Goal: Task Accomplishment & Management: Manage account settings

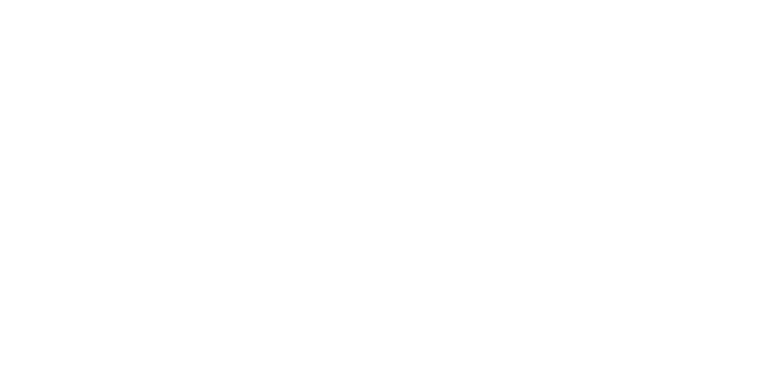
click at [227, 4] on html "Navigated to Visually.io | No-code CRO for Shopify 1200s" at bounding box center [379, 2] width 758 height 4
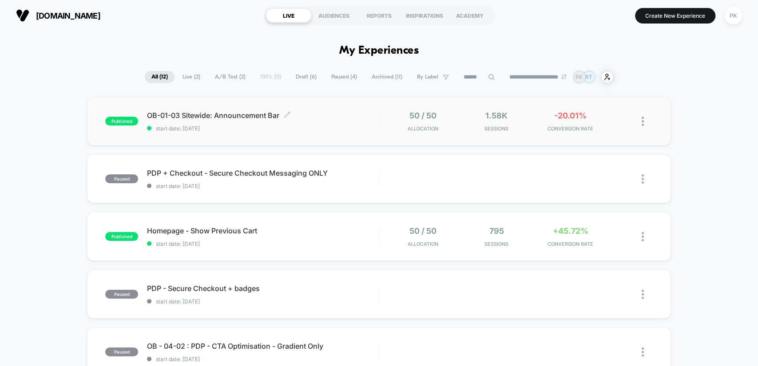
click at [311, 115] on span "OB-01-03 Sitewide: Announcement Bar Click to edit experience details" at bounding box center [262, 115] width 231 height 9
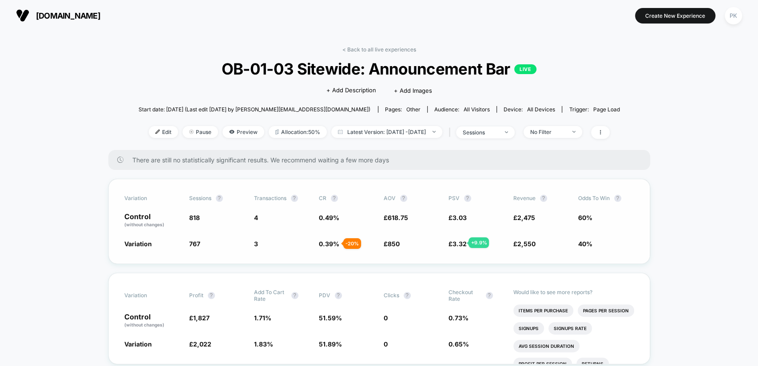
scroll to position [115, 0]
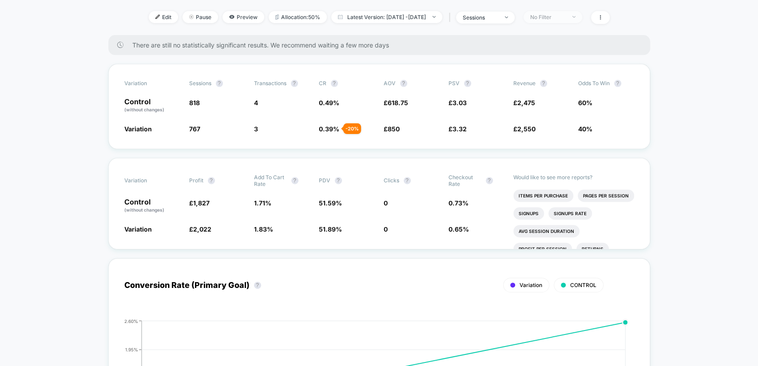
click at [554, 14] on div "No Filter" at bounding box center [548, 17] width 36 height 7
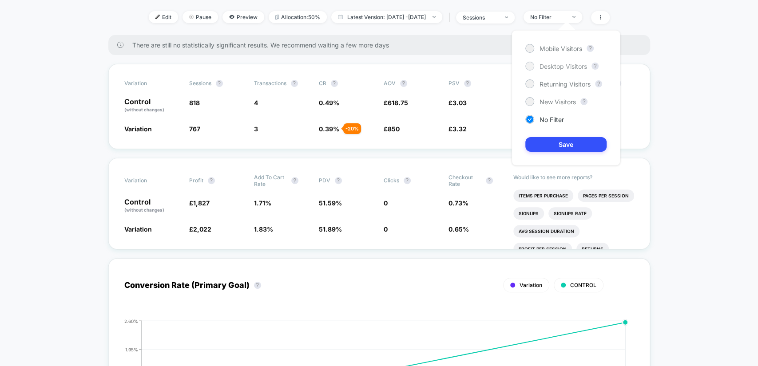
click at [553, 62] on div "Desktop Visitors" at bounding box center [556, 66] width 62 height 9
click at [563, 146] on button "Save" at bounding box center [565, 144] width 81 height 15
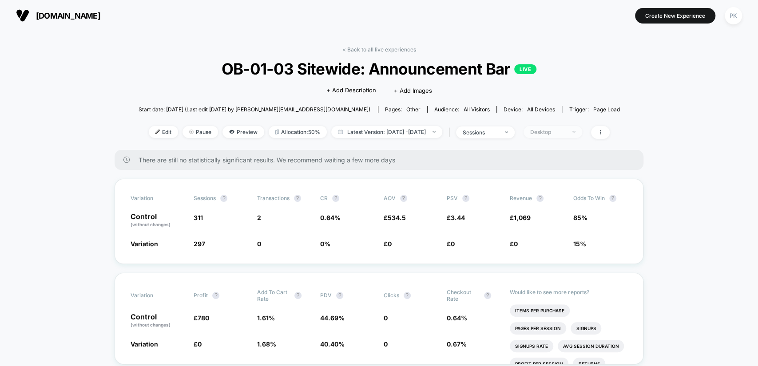
click at [579, 126] on span "Desktop" at bounding box center [552, 132] width 59 height 12
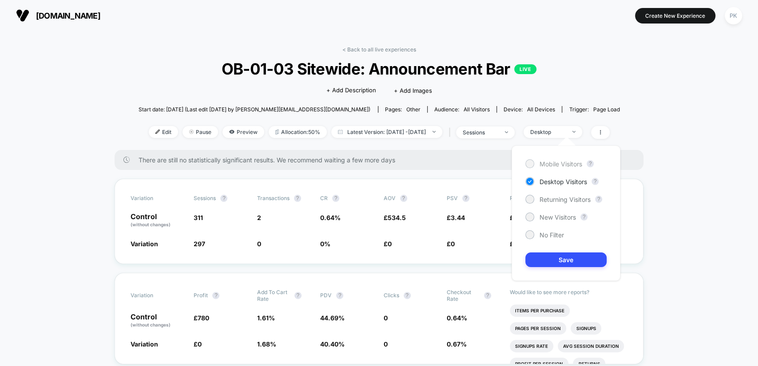
click at [579, 164] on span "Mobile Visitors" at bounding box center [560, 164] width 43 height 8
click at [564, 255] on button "Save" at bounding box center [565, 260] width 81 height 15
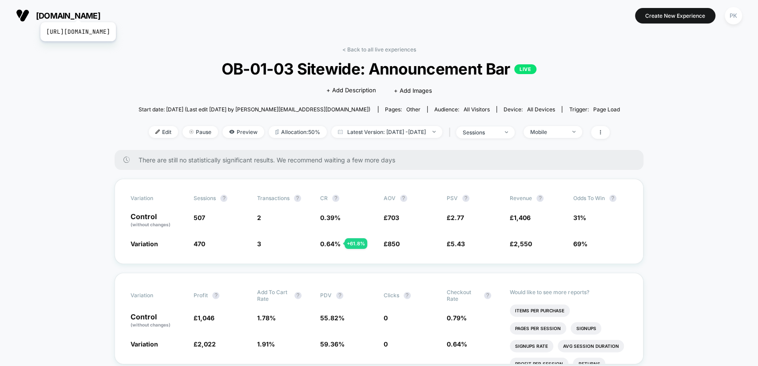
click at [100, 11] on span "[DOMAIN_NAME]" at bounding box center [68, 15] width 64 height 9
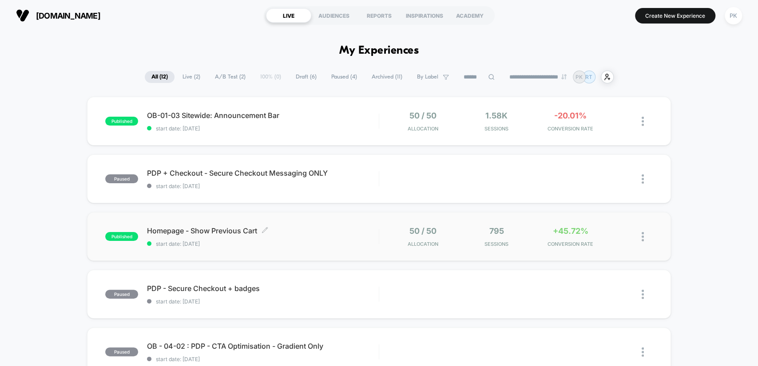
click at [241, 231] on span "Homepage - Show Previous Cart Click to edit experience details" at bounding box center [262, 230] width 231 height 9
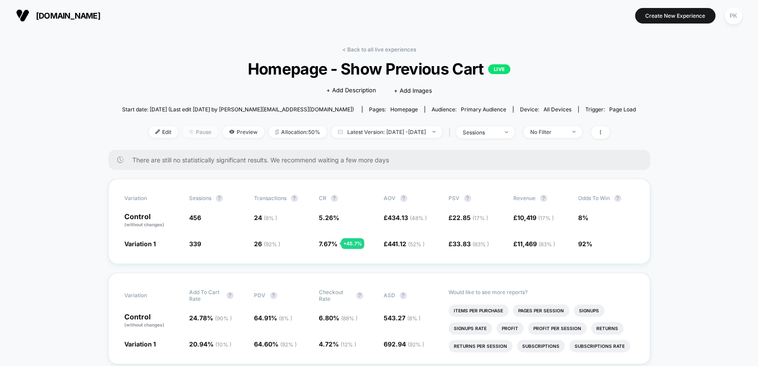
click at [185, 133] on span "Pause" at bounding box center [200, 132] width 36 height 12
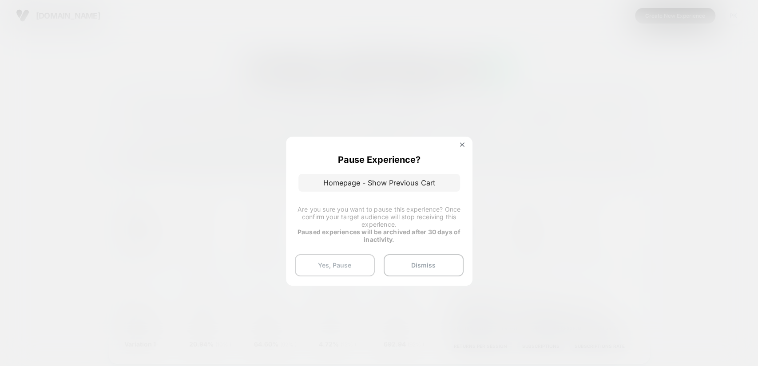
click at [352, 263] on button "Yes, Pause" at bounding box center [335, 265] width 80 height 22
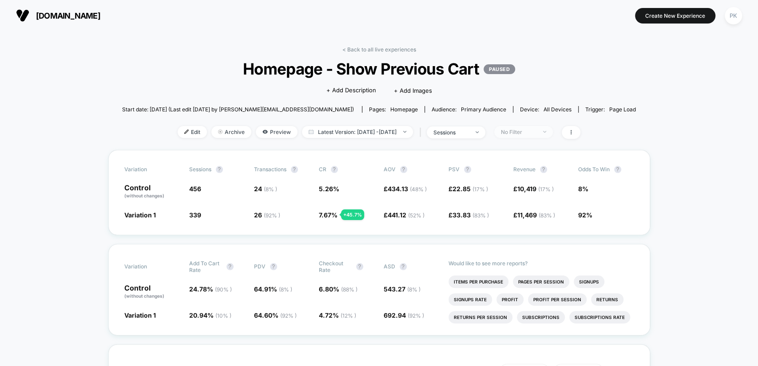
click at [536, 129] on div "No Filter" at bounding box center [519, 132] width 36 height 7
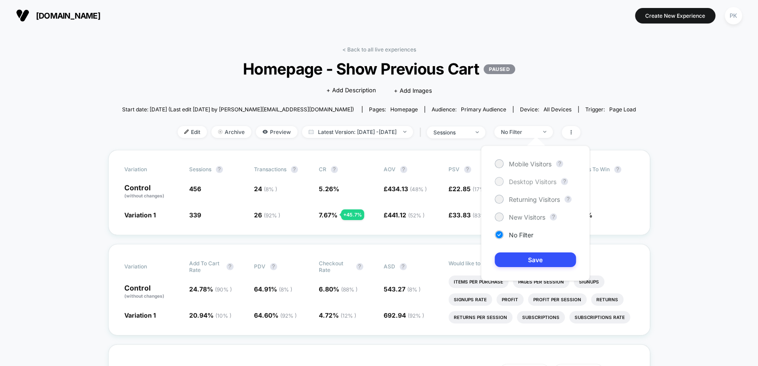
click at [518, 184] on span "Desktop Visitors" at bounding box center [532, 182] width 47 height 8
click at [532, 260] on button "Save" at bounding box center [534, 260] width 81 height 15
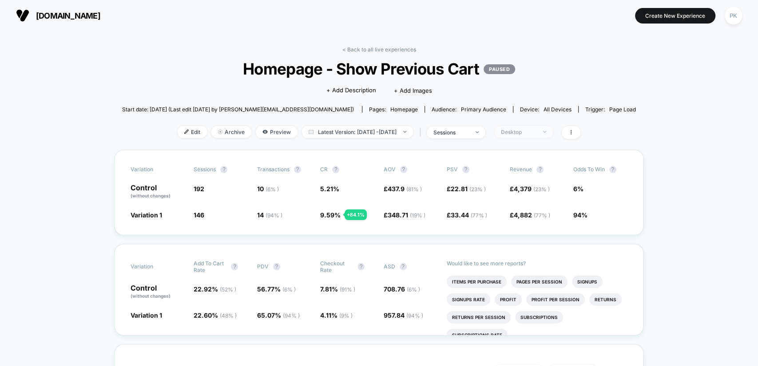
click at [536, 132] on div "Desktop" at bounding box center [519, 132] width 36 height 7
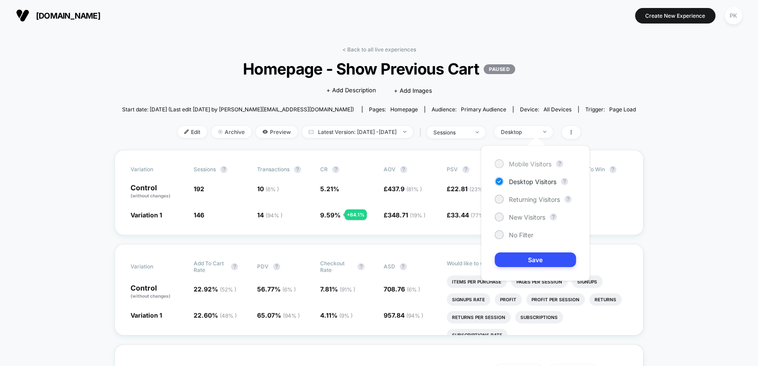
click at [536, 162] on span "Mobile Visitors" at bounding box center [530, 164] width 43 height 8
click at [531, 259] on button "Save" at bounding box center [534, 260] width 81 height 15
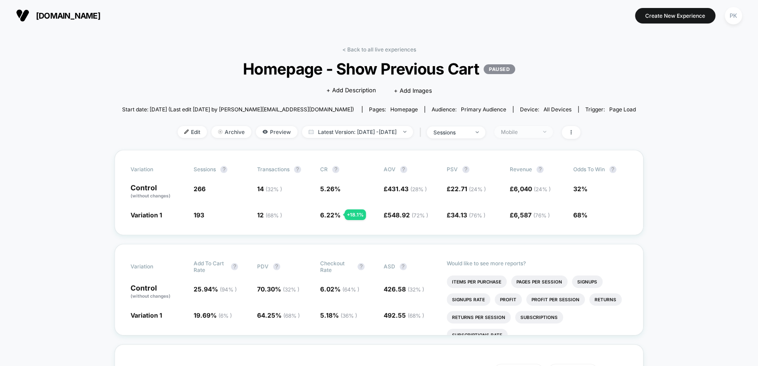
click at [518, 130] on div "Mobile" at bounding box center [519, 132] width 36 height 7
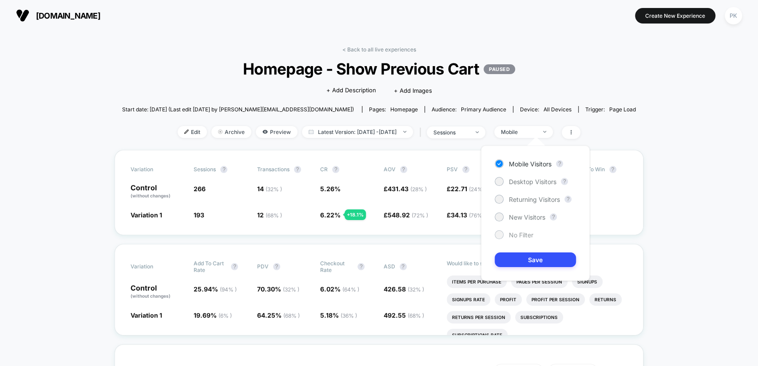
click at [523, 231] on span "No Filter" at bounding box center [521, 235] width 24 height 8
click at [527, 198] on span "Returning Visitors" at bounding box center [534, 200] width 51 height 8
click at [539, 254] on button "Save" at bounding box center [534, 260] width 81 height 15
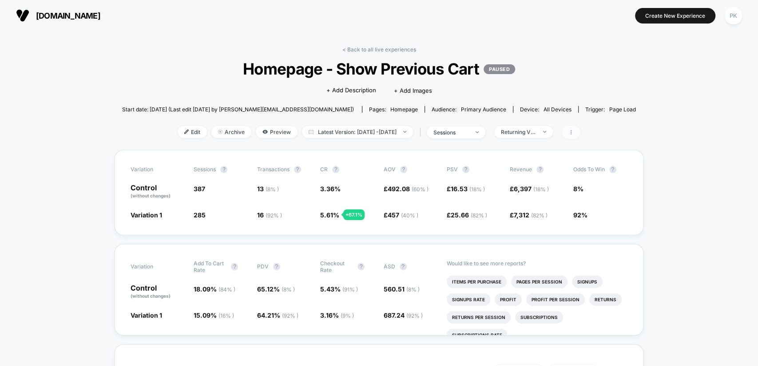
click at [580, 130] on span at bounding box center [570, 132] width 19 height 13
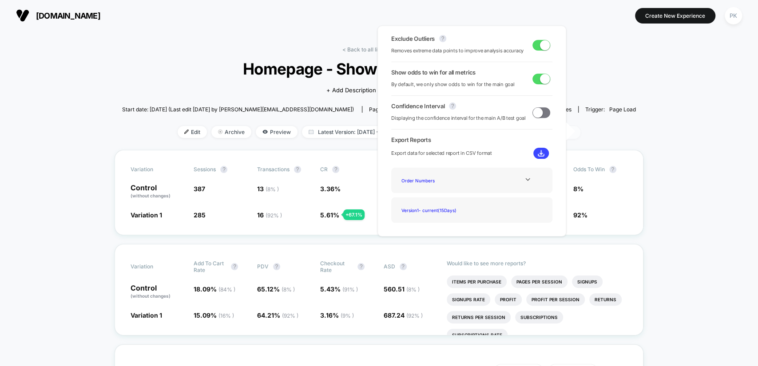
click at [580, 130] on span at bounding box center [570, 132] width 19 height 13
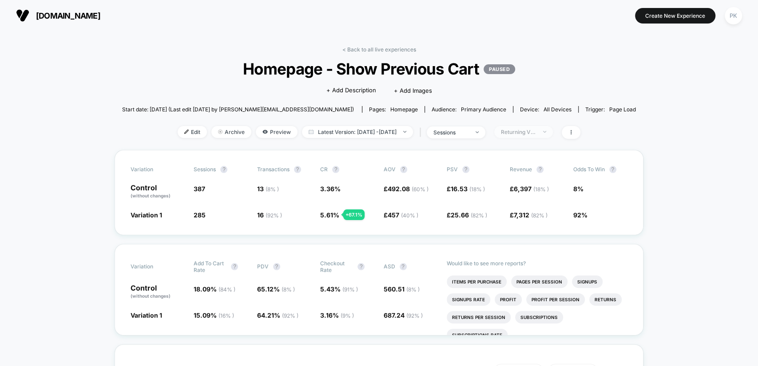
click at [536, 132] on div "Returning Visitors" at bounding box center [519, 132] width 36 height 7
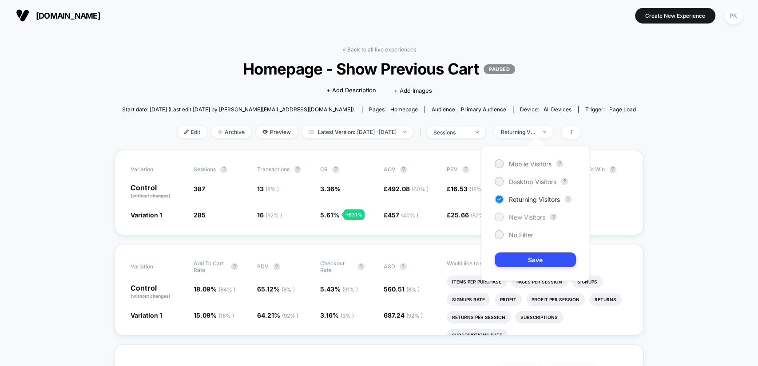
click at [523, 217] on span "New Visitors" at bounding box center [527, 217] width 36 height 8
click at [534, 262] on button "Save" at bounding box center [534, 260] width 81 height 15
